Goal: Navigation & Orientation: Find specific page/section

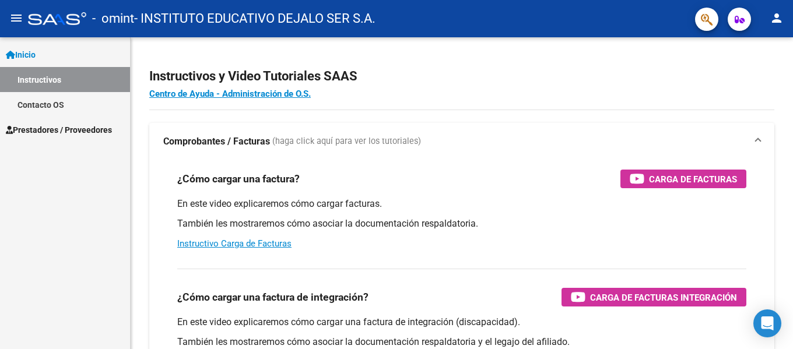
click at [46, 135] on span "Prestadores / Proveedores" at bounding box center [59, 130] width 106 height 13
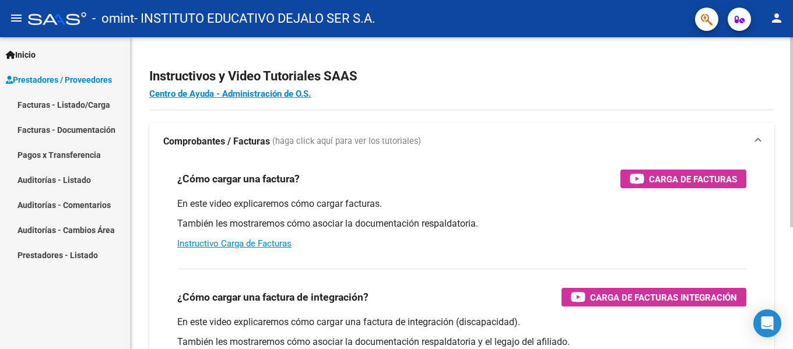
click at [595, 45] on div "Instructivos y Video Tutoriales SAAS Centro de Ayuda - Administración de O.S. C…" at bounding box center [462, 293] width 663 height 512
click at [68, 106] on link "Facturas - Listado/Carga" at bounding box center [65, 104] width 130 height 25
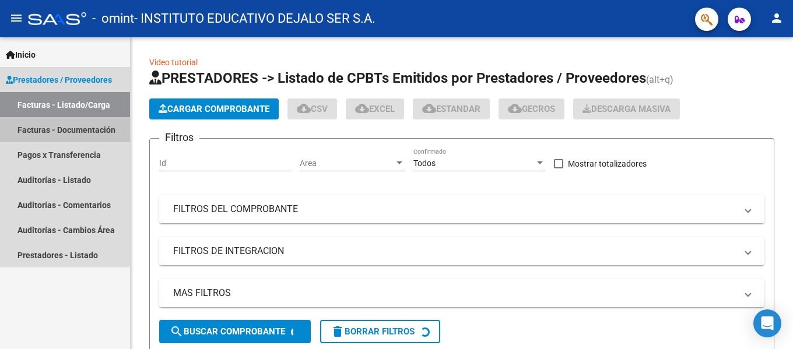
click at [37, 140] on link "Facturas - Documentación" at bounding box center [65, 129] width 130 height 25
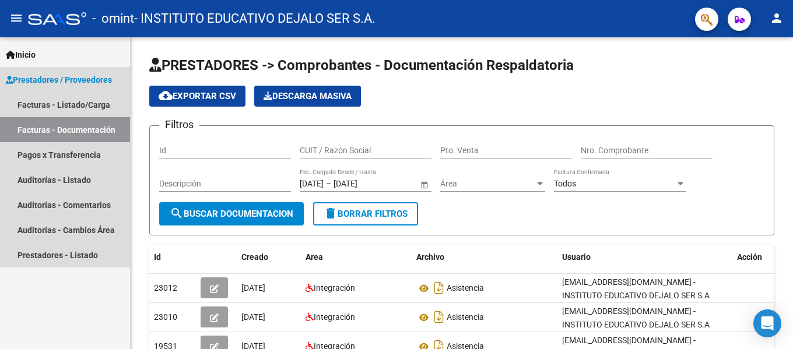
click at [40, 140] on link "Facturas - Documentación" at bounding box center [65, 129] width 130 height 25
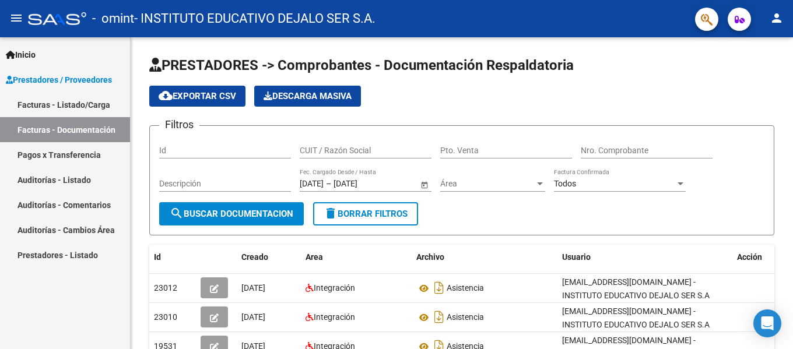
click at [40, 149] on link "Pagos x Transferencia" at bounding box center [65, 154] width 130 height 25
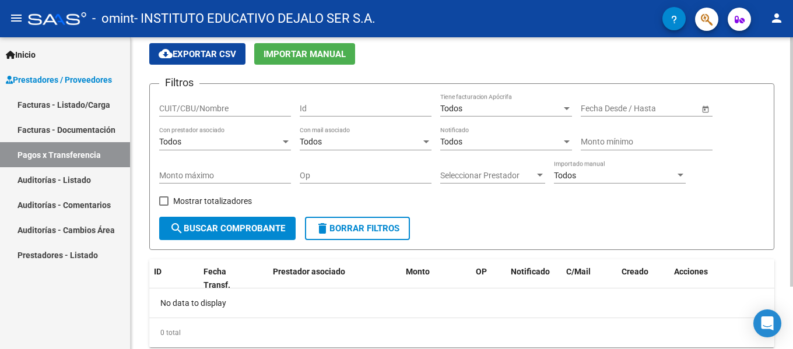
scroll to position [78, 0]
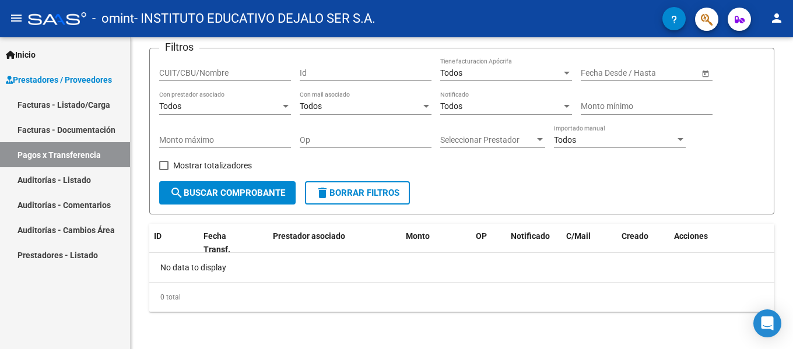
click at [68, 180] on link "Auditorías - Listado" at bounding box center [65, 179] width 130 height 25
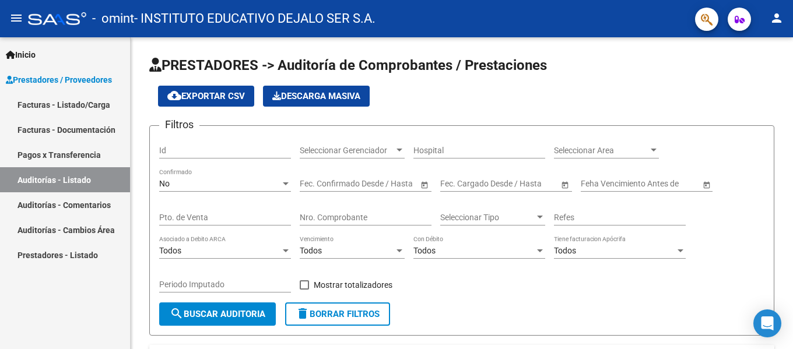
click at [60, 111] on link "Facturas - Listado/Carga" at bounding box center [65, 104] width 130 height 25
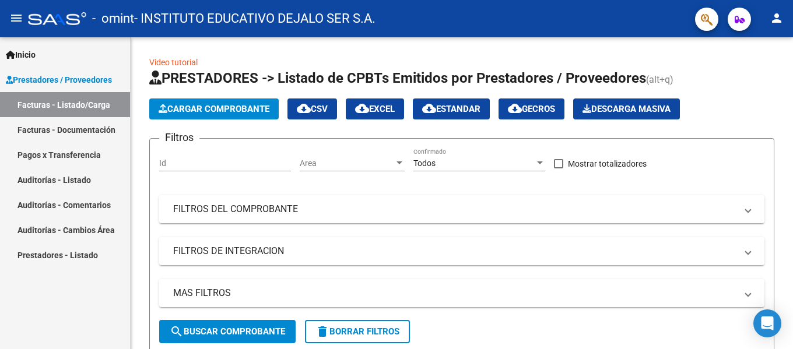
click at [84, 136] on link "Facturas - Documentación" at bounding box center [65, 129] width 130 height 25
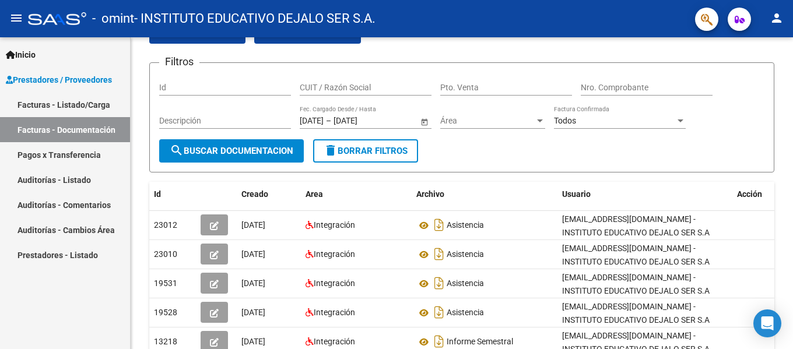
click at [45, 155] on link "Pagos x Transferencia" at bounding box center [65, 154] width 130 height 25
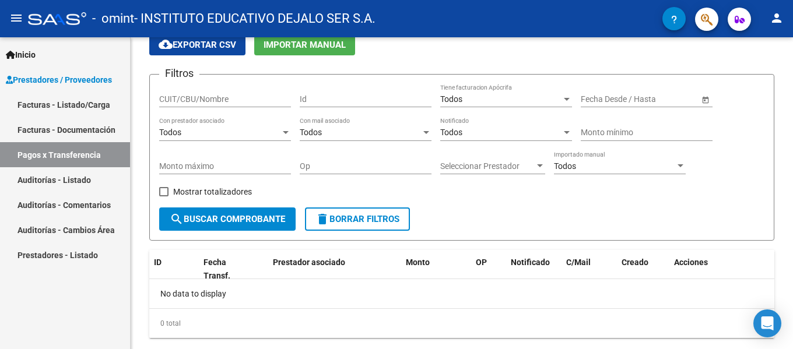
scroll to position [63, 0]
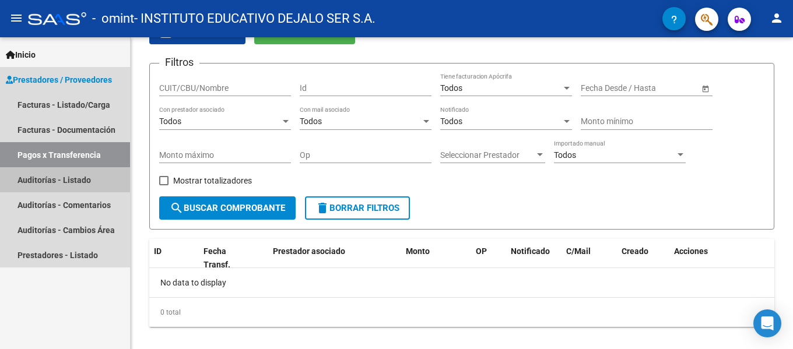
click at [72, 180] on link "Auditorías - Listado" at bounding box center [65, 179] width 130 height 25
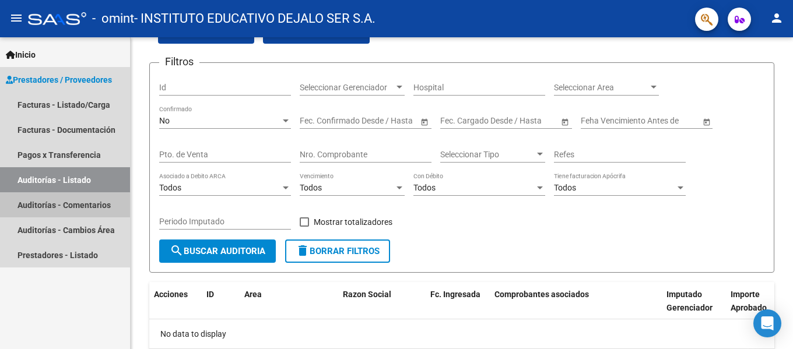
click at [40, 212] on link "Auditorías - Comentarios" at bounding box center [65, 205] width 130 height 25
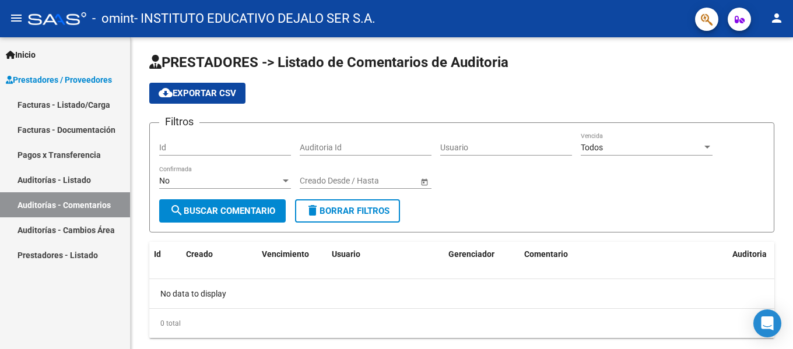
scroll to position [29, 0]
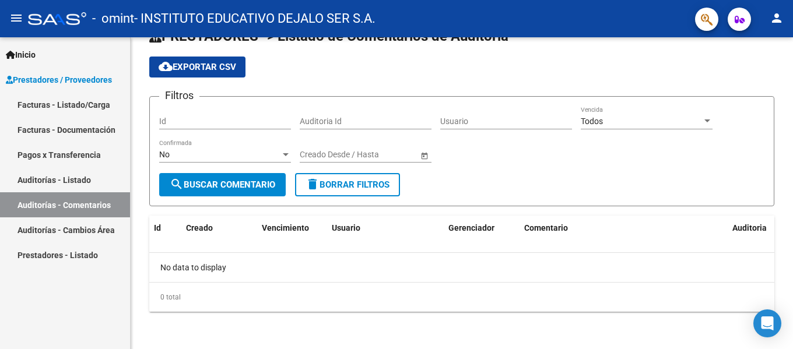
click at [40, 229] on link "Auditorías - Cambios Área" at bounding box center [65, 230] width 130 height 25
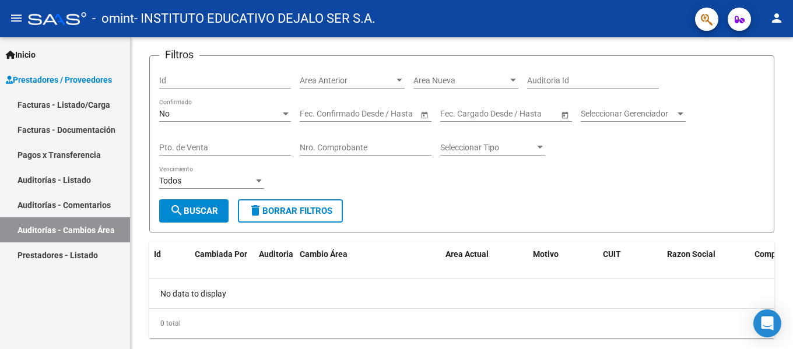
scroll to position [63, 0]
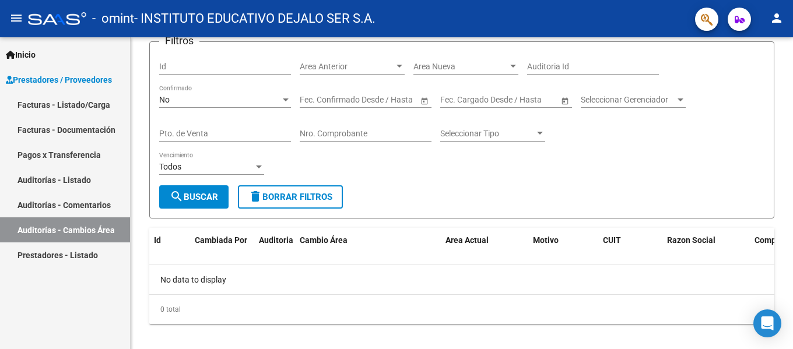
click at [41, 95] on link "Facturas - Listado/Carga" at bounding box center [65, 104] width 130 height 25
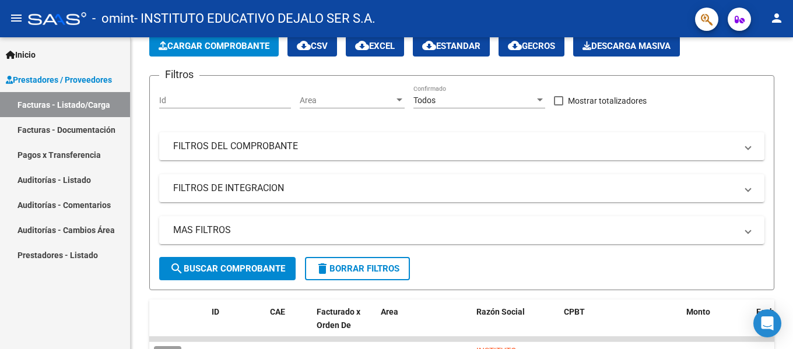
click at [48, 182] on link "Auditorías - Listado" at bounding box center [65, 179] width 130 height 25
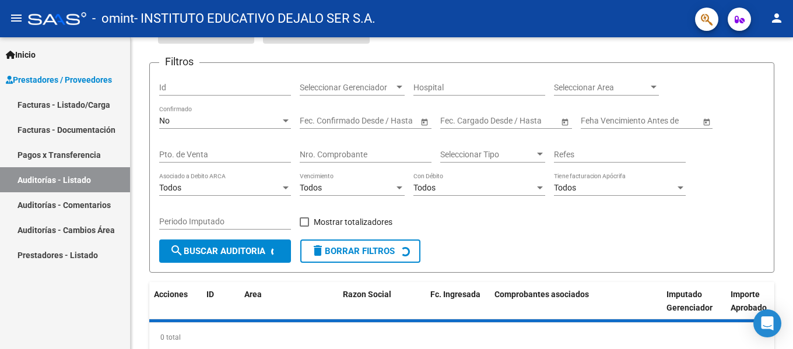
click at [47, 207] on link "Auditorías - Comentarios" at bounding box center [65, 205] width 130 height 25
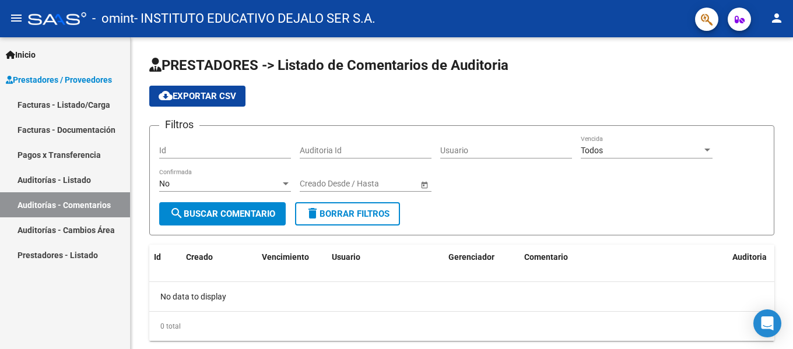
click at [50, 82] on span "Prestadores / Proveedores" at bounding box center [59, 80] width 106 height 13
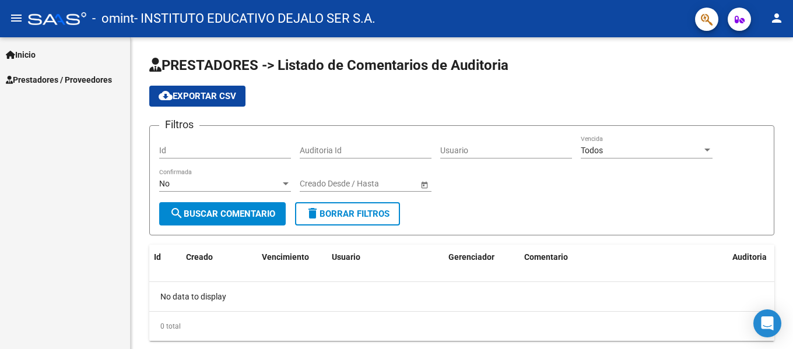
click at [27, 58] on span "Inicio" at bounding box center [21, 54] width 30 height 13
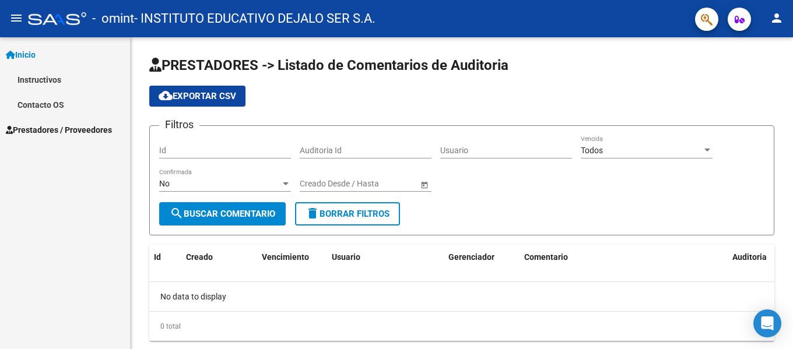
click at [30, 77] on link "Instructivos" at bounding box center [65, 79] width 130 height 25
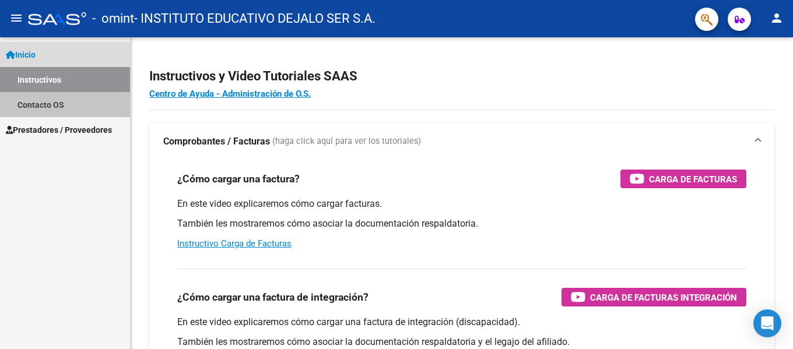
click at [31, 101] on link "Contacto OS" at bounding box center [65, 104] width 130 height 25
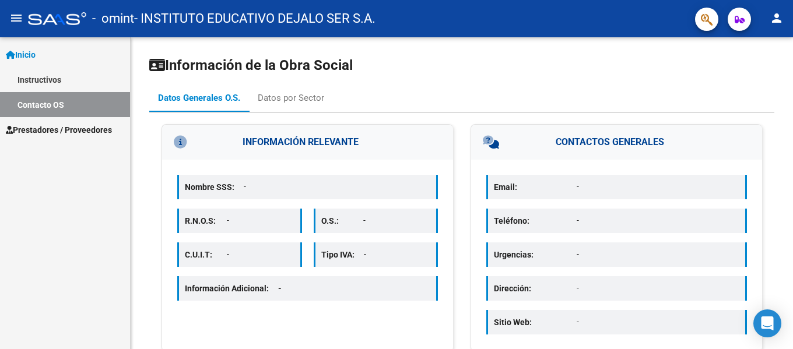
click at [26, 77] on link "Instructivos" at bounding box center [65, 79] width 130 height 25
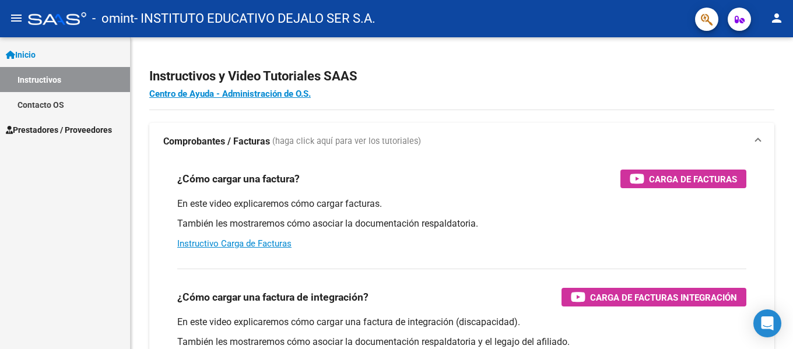
click at [22, 23] on mat-icon "menu" at bounding box center [16, 18] width 14 height 14
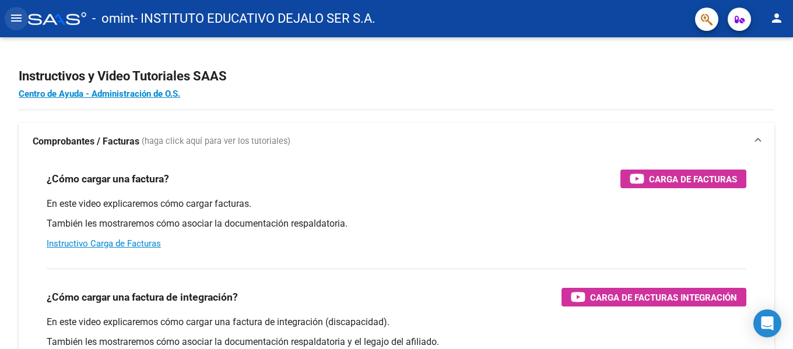
click at [18, 19] on mat-icon "menu" at bounding box center [16, 18] width 14 height 14
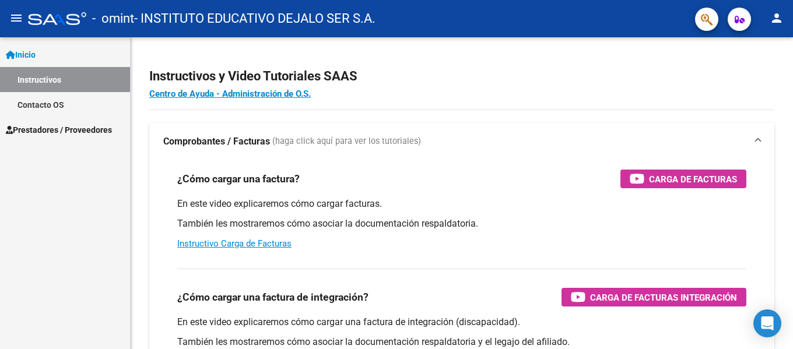
click at [790, 13] on mat-toolbar "menu - omint - INSTITUTO EDUCATIVO DEJALO SER S.A. person" at bounding box center [396, 18] width 793 height 37
click at [776, 19] on mat-icon "person" at bounding box center [777, 18] width 14 height 14
click at [392, 63] on div at bounding box center [396, 174] width 793 height 349
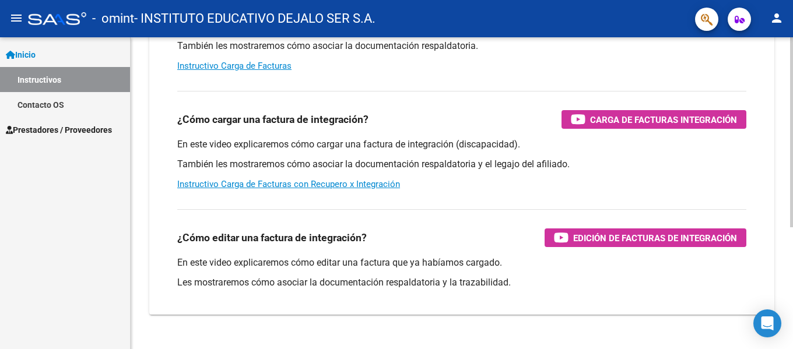
scroll to position [200, 0]
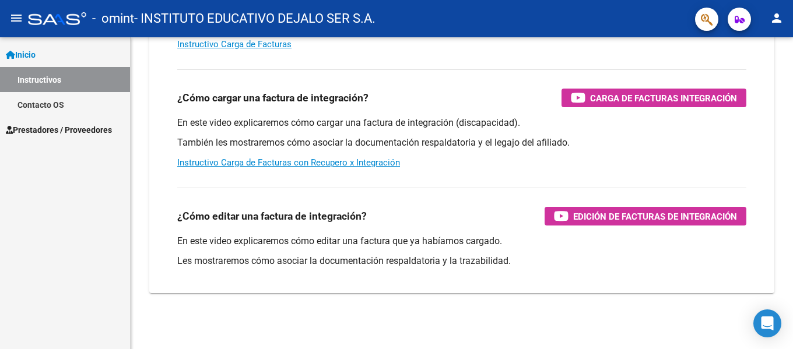
drag, startPoint x: 613, startPoint y: 323, endPoint x: 113, endPoint y: 177, distance: 521.5
click at [113, 177] on mat-sidenav-container "Inicio Instructivos Contacto OS Prestadores / Proveedores Facturas - Listado/Ca…" at bounding box center [396, 193] width 793 height 312
click at [204, 183] on div "¿Cómo editar una factura de integración? Edición de Facturas de integración En …" at bounding box center [461, 232] width 597 height 106
